Goal: Register for event/course

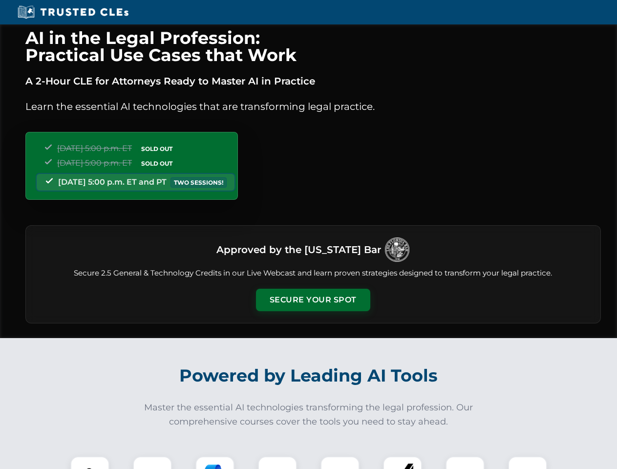
click at [312, 300] on button "Secure Your Spot" at bounding box center [313, 300] width 114 height 22
click at [90, 462] on img at bounding box center [90, 475] width 28 height 28
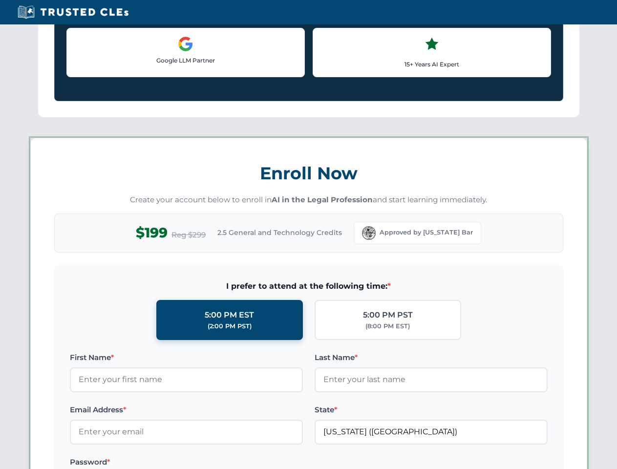
click at [215, 462] on label "Password *" at bounding box center [186, 462] width 233 height 12
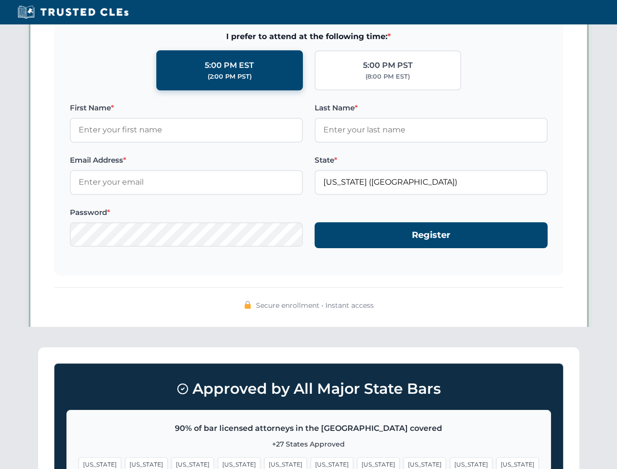
click at [450, 462] on span "[US_STATE]" at bounding box center [471, 464] width 42 height 14
